Goal: Task Accomplishment & Management: Manage account settings

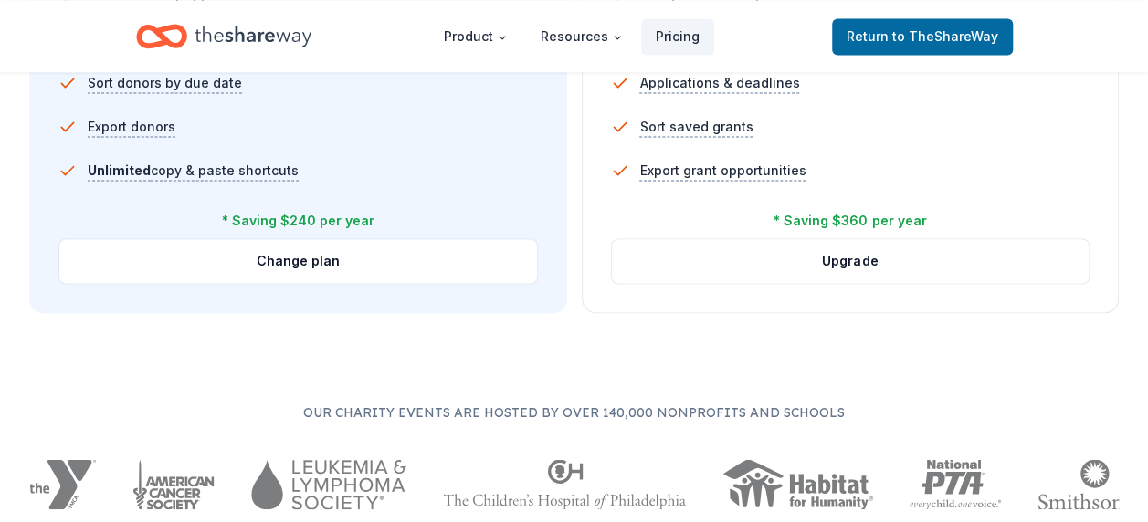
scroll to position [1461, 0]
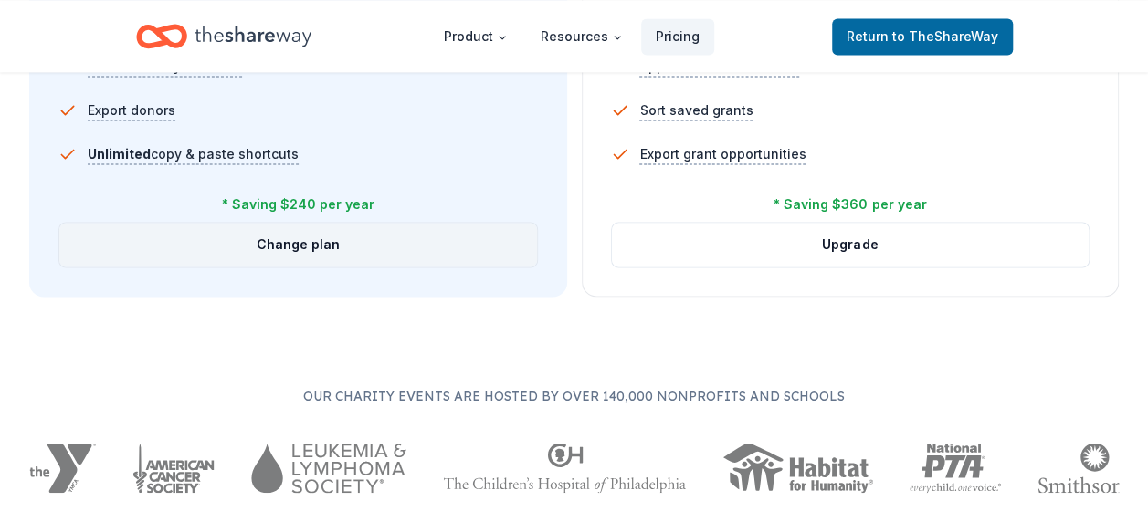
click at [314, 247] on button "Change plan" at bounding box center [298, 245] width 478 height 44
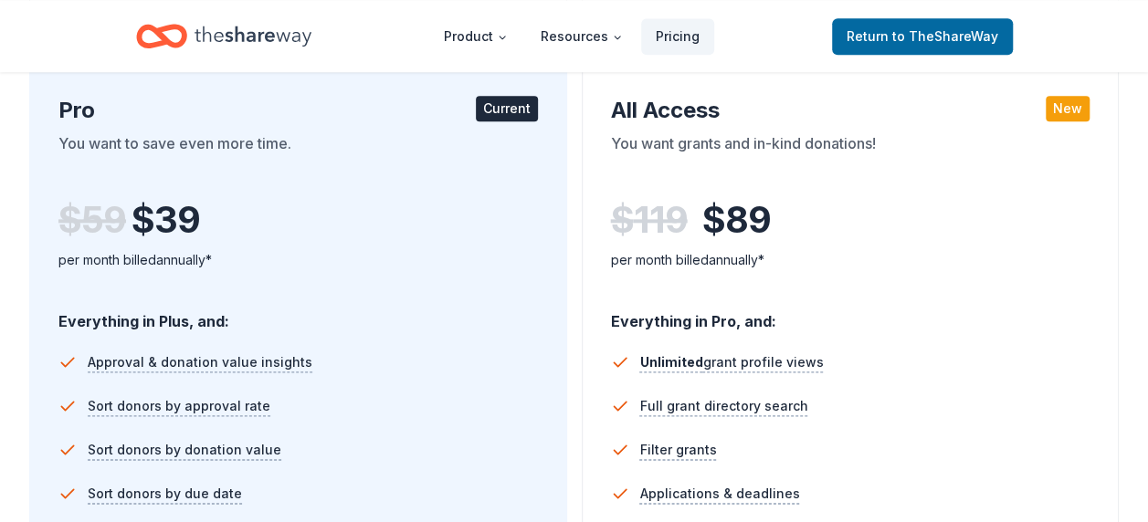
scroll to position [1005, 0]
